Goal: Information Seeking & Learning: Learn about a topic

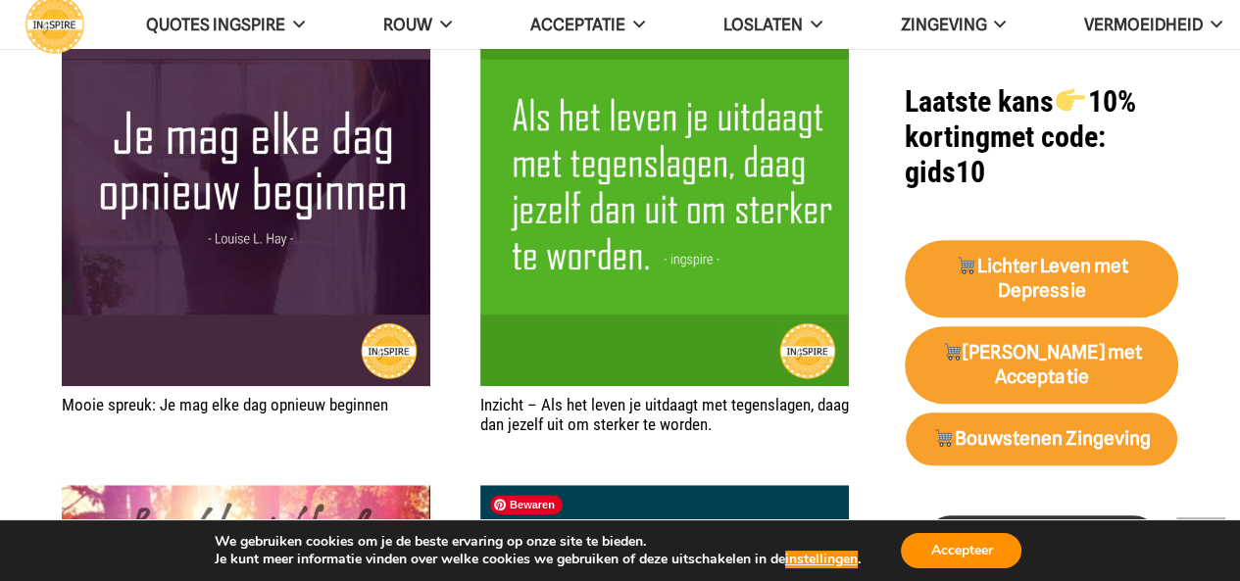
scroll to position [882, 0]
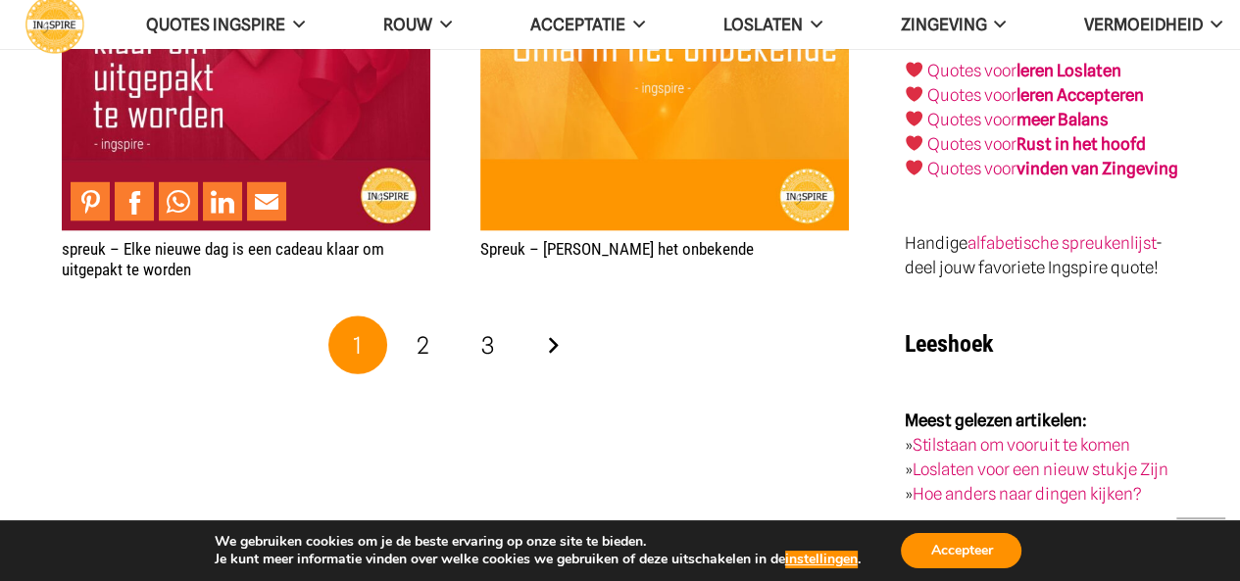
scroll to position [3627, 0]
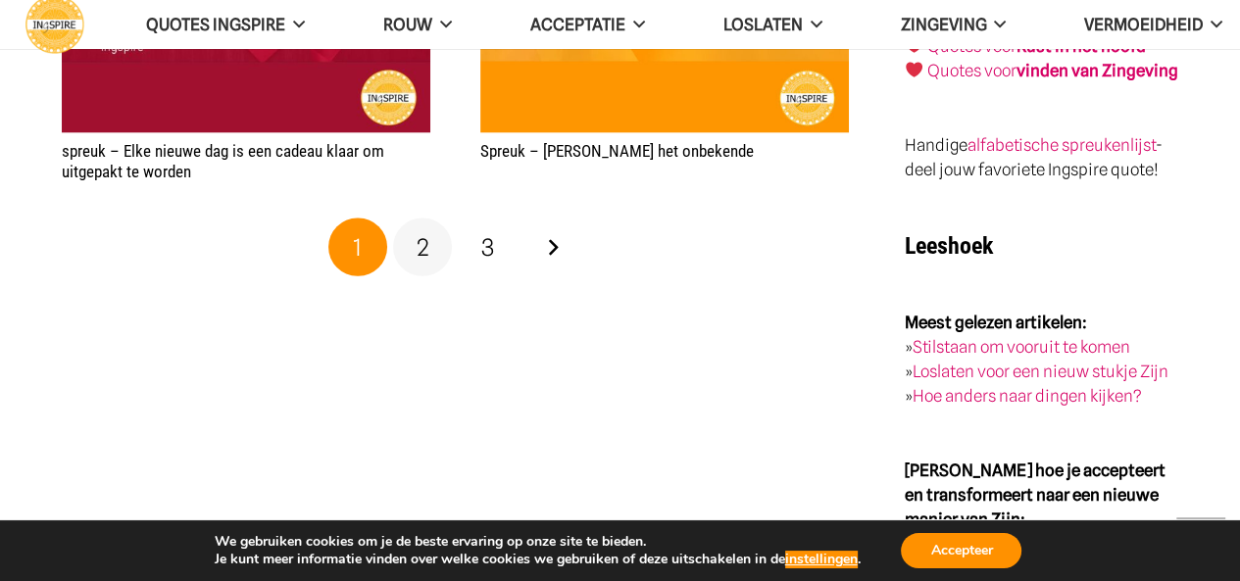
click at [422, 252] on span "2" at bounding box center [423, 247] width 13 height 28
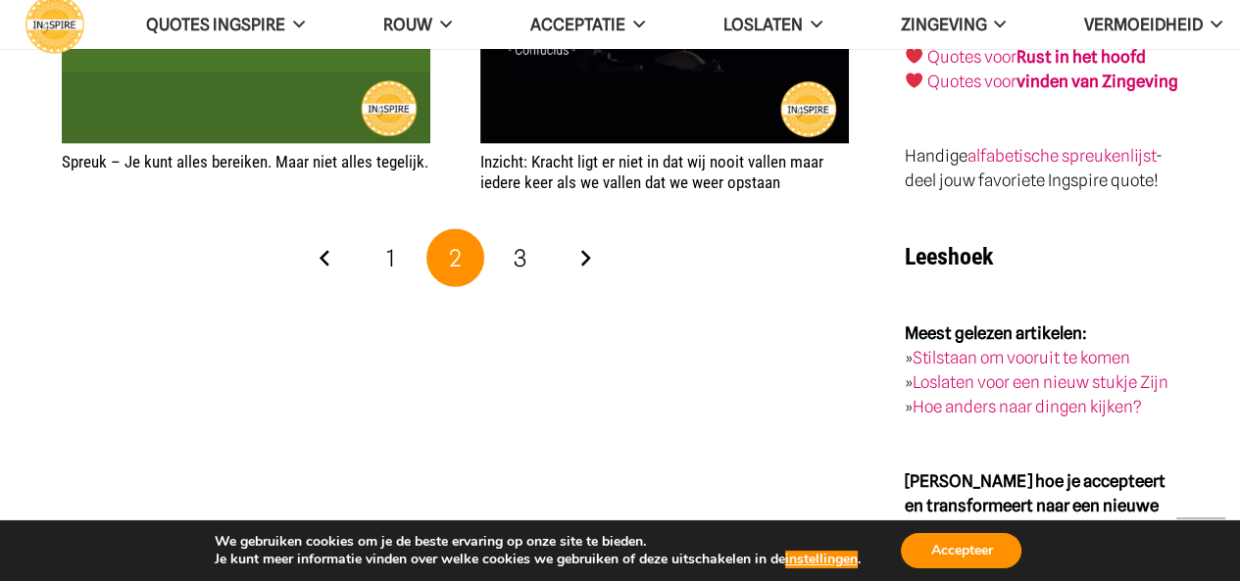
scroll to position [3627, 0]
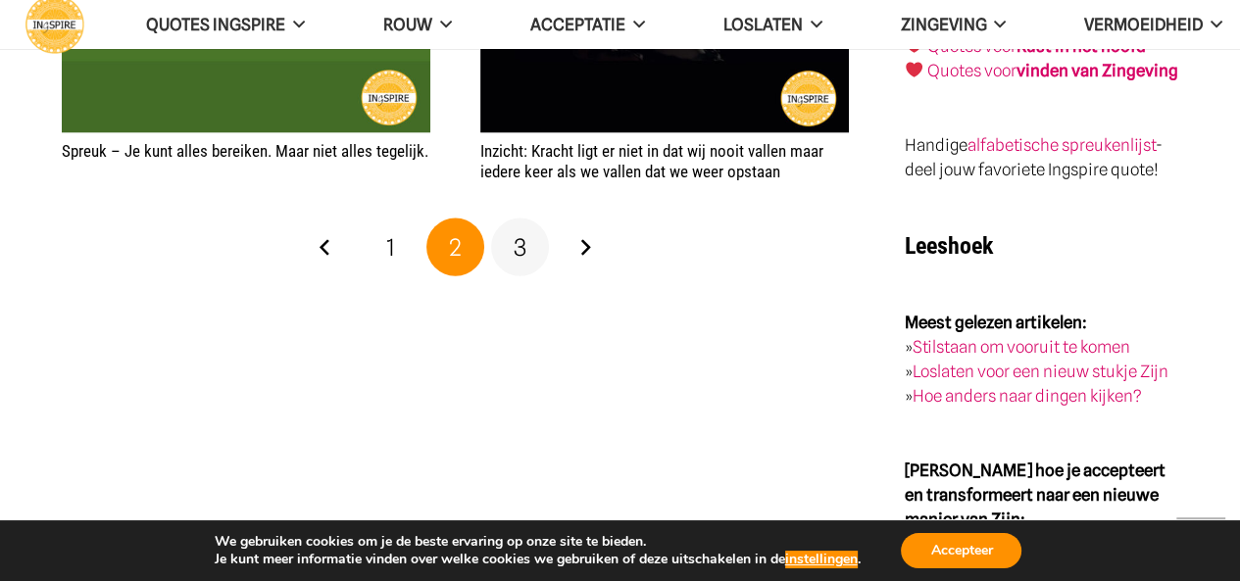
click at [518, 248] on span "3" at bounding box center [520, 247] width 13 height 28
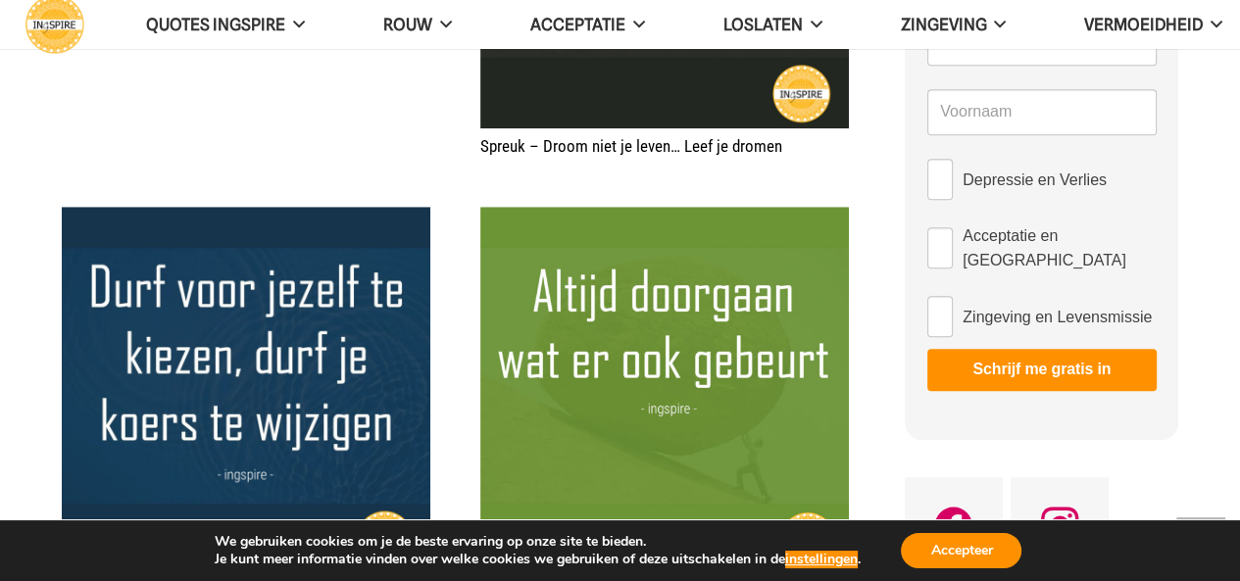
scroll to position [1274, 0]
